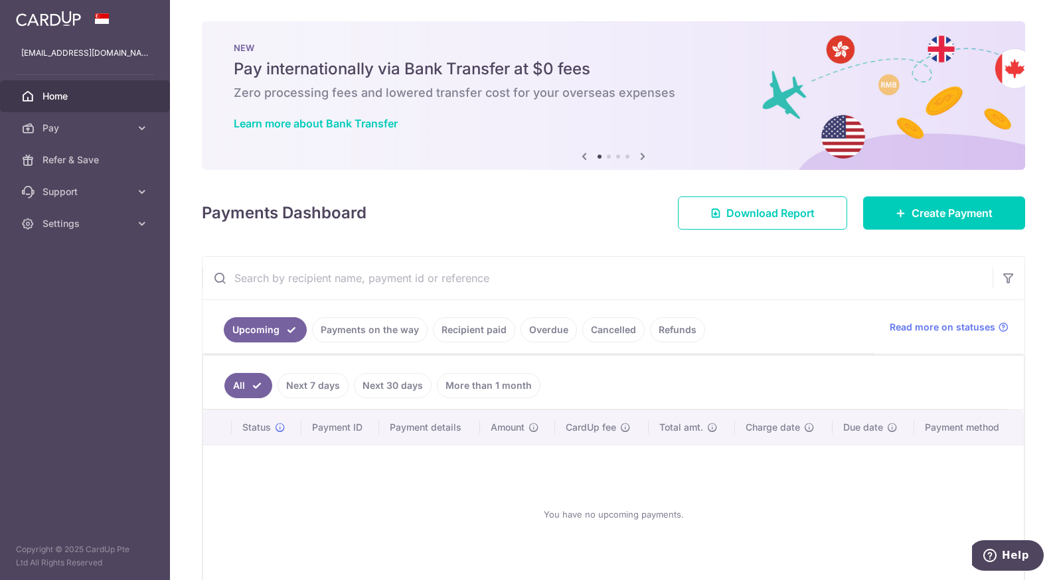
click at [294, 332] on link "Upcoming" at bounding box center [265, 329] width 83 height 25
click at [262, 327] on link "Upcoming" at bounding box center [265, 329] width 83 height 25
click at [324, 386] on link "Next 7 days" at bounding box center [313, 385] width 71 height 25
click at [457, 329] on link "Recipient paid" at bounding box center [474, 329] width 82 height 25
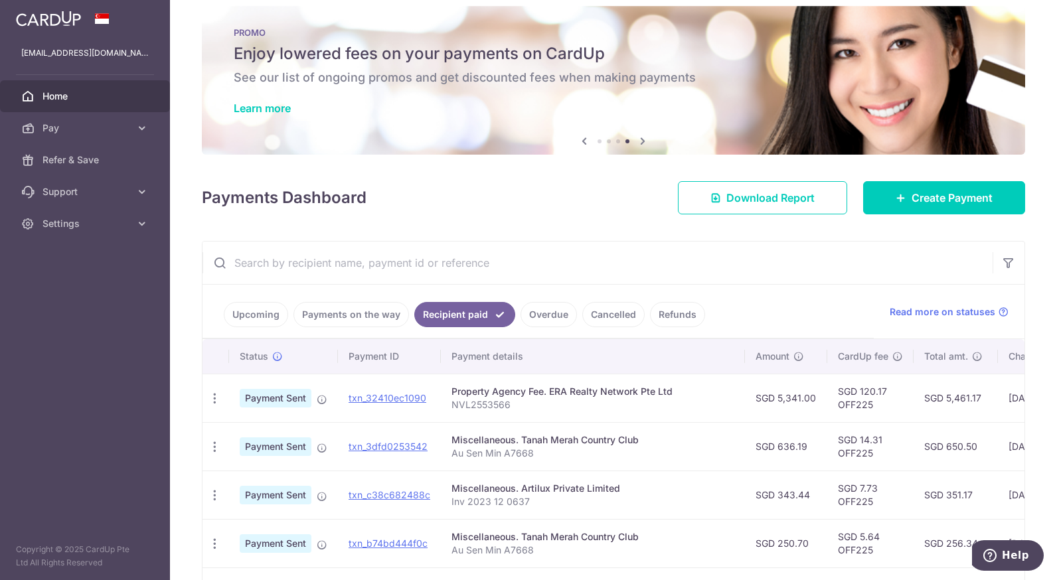
scroll to position [9, 0]
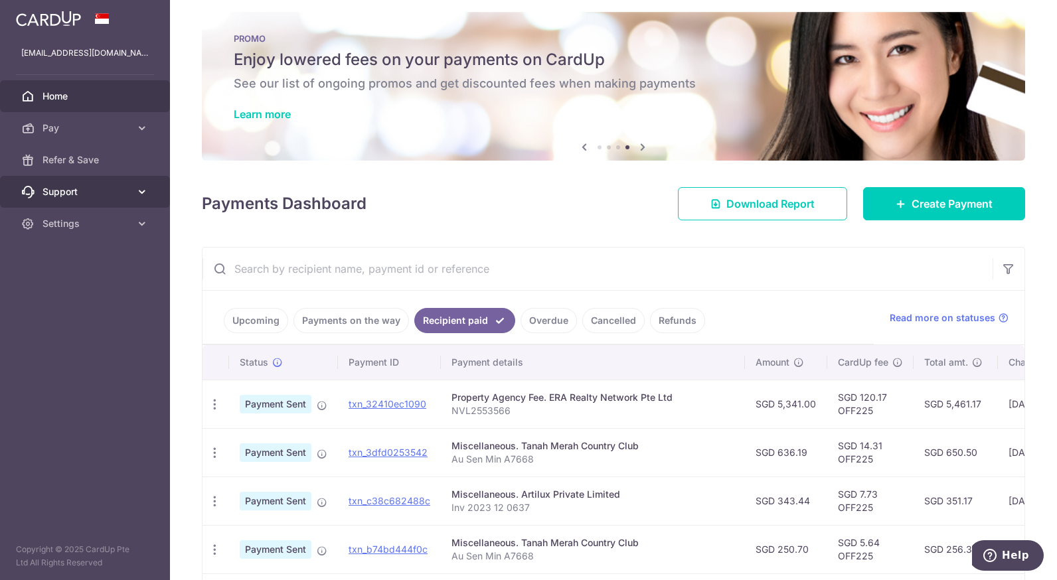
click at [118, 185] on span "Support" at bounding box center [86, 191] width 88 height 13
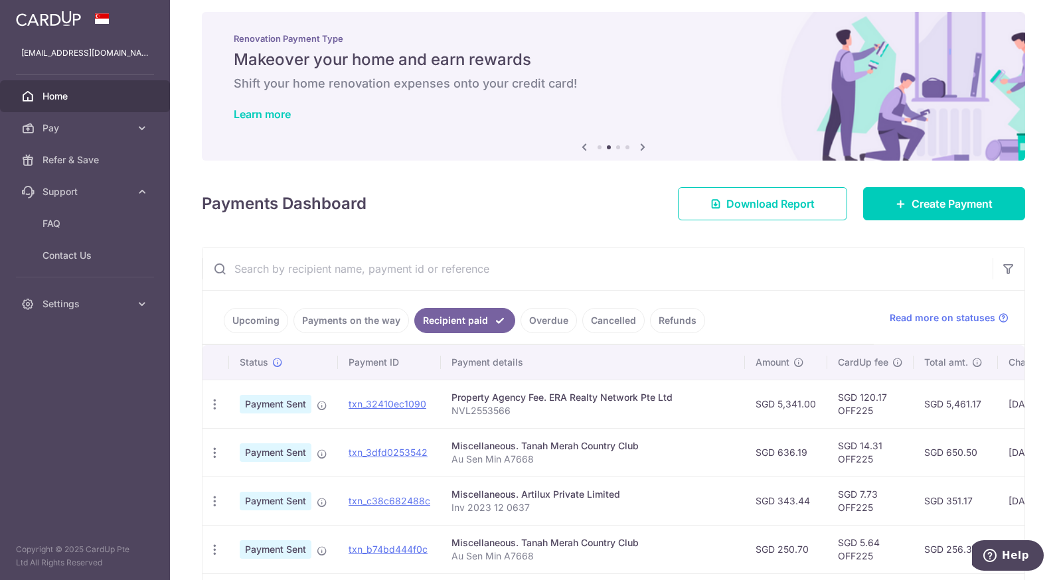
click at [538, 326] on link "Overdue" at bounding box center [548, 320] width 56 height 25
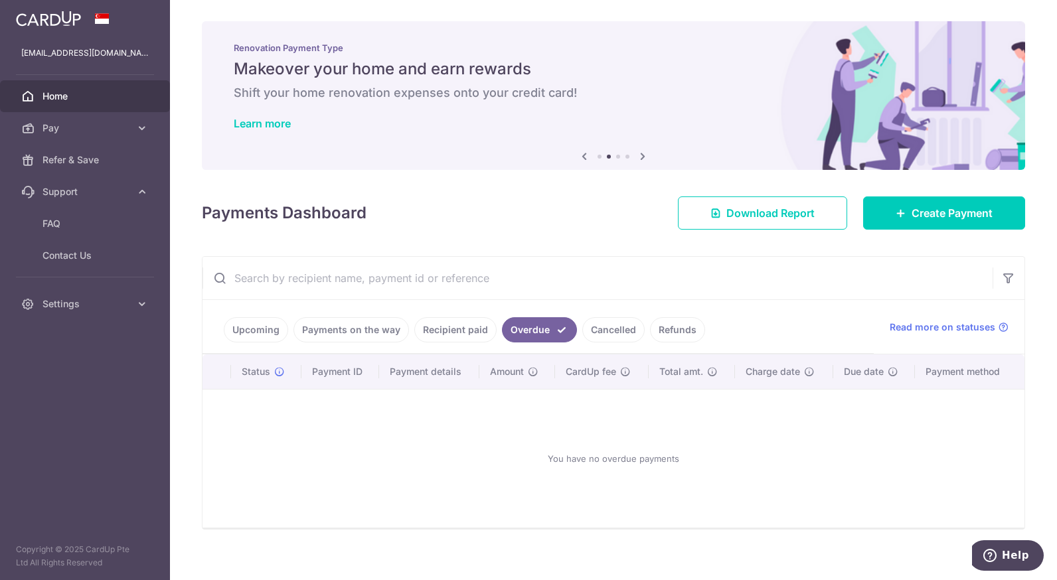
click at [476, 331] on link "Recipient paid" at bounding box center [455, 329] width 82 height 25
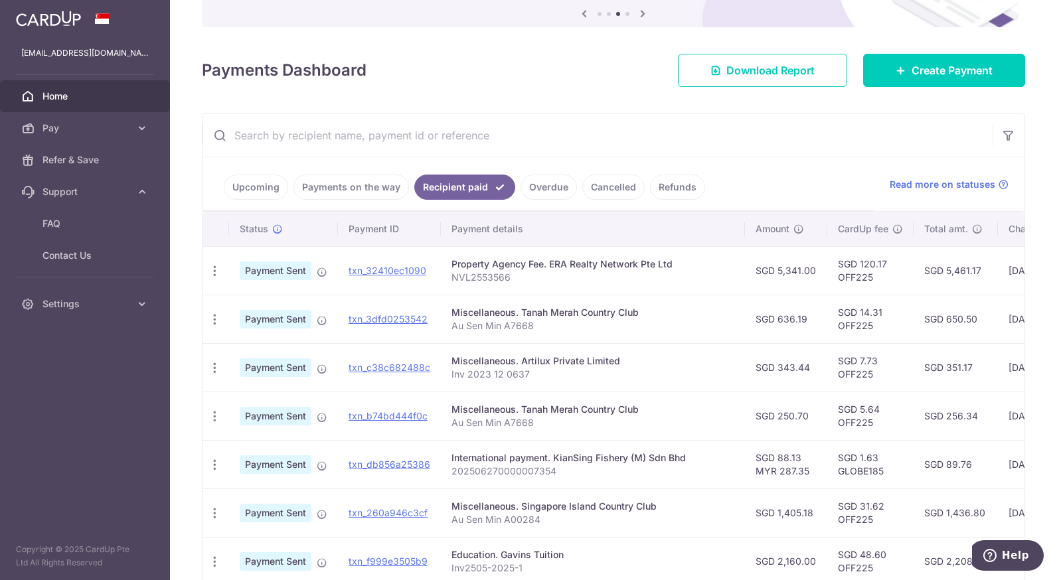
scroll to position [159, 0]
